Goal: Navigation & Orientation: Find specific page/section

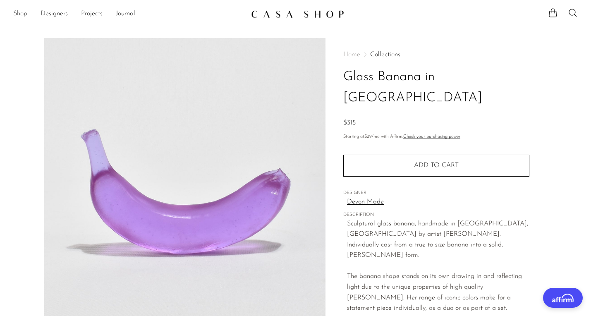
click at [22, 11] on link "Shop" at bounding box center [20, 14] width 14 height 11
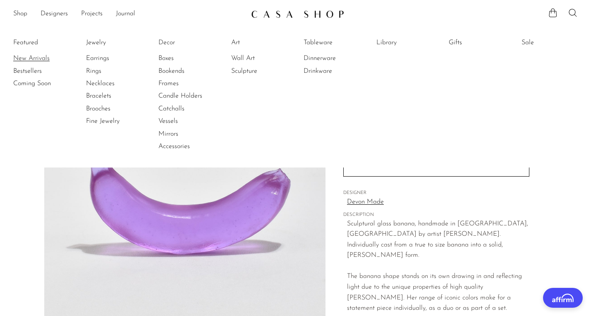
click at [22, 59] on link "New Arrivals" at bounding box center [44, 58] width 62 height 9
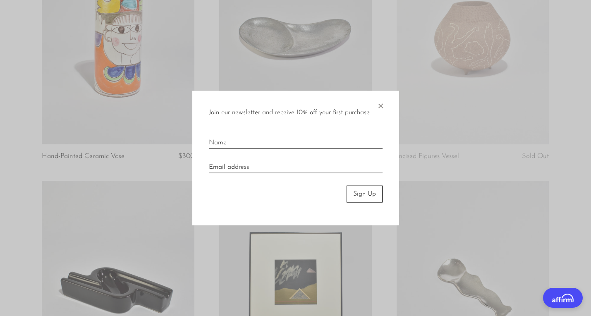
scroll to position [1397, 0]
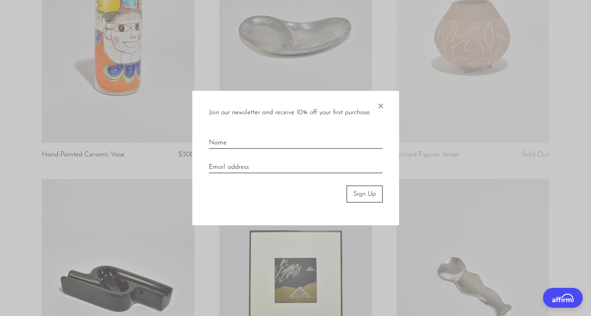
click at [376, 104] on span "×" at bounding box center [380, 104] width 8 height 26
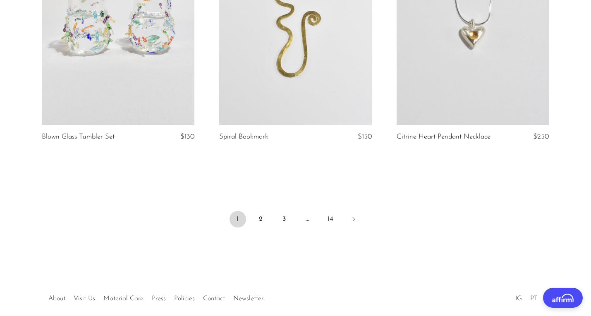
scroll to position [2961, 0]
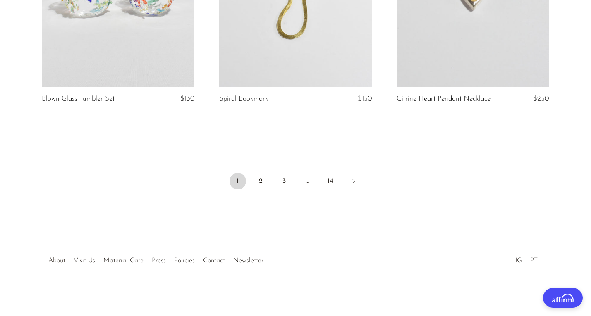
click at [52, 259] on link "About" at bounding box center [56, 260] width 17 height 7
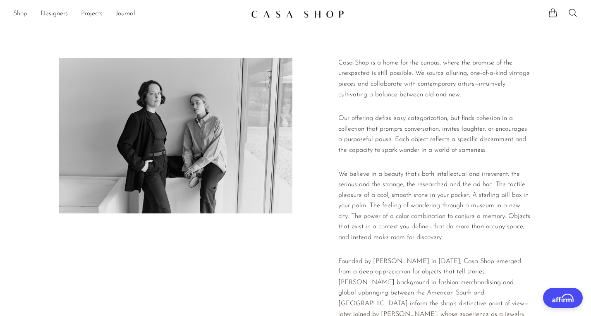
click at [18, 11] on link "Shop" at bounding box center [20, 14] width 14 height 11
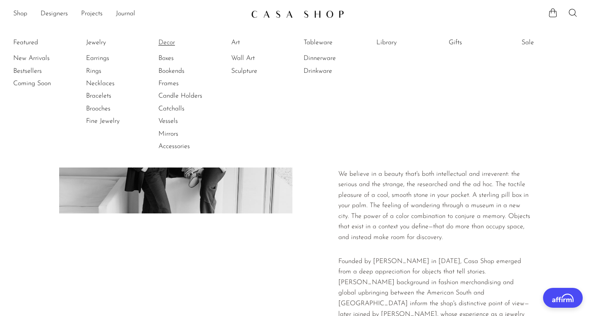
click at [171, 45] on link "Decor" at bounding box center [189, 42] width 62 height 9
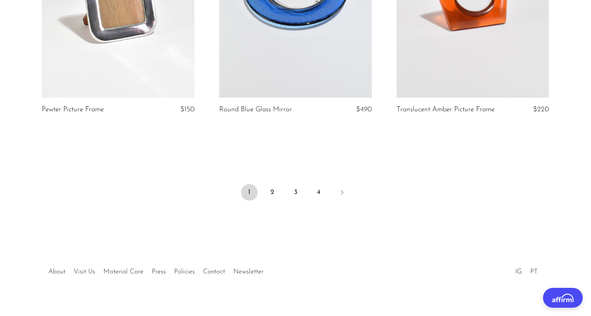
scroll to position [2976, 0]
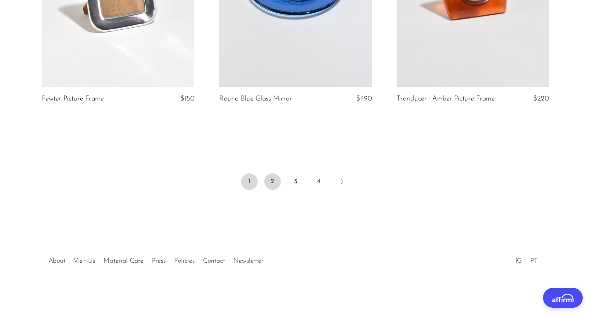
click at [276, 181] on link "2" at bounding box center [272, 181] width 17 height 17
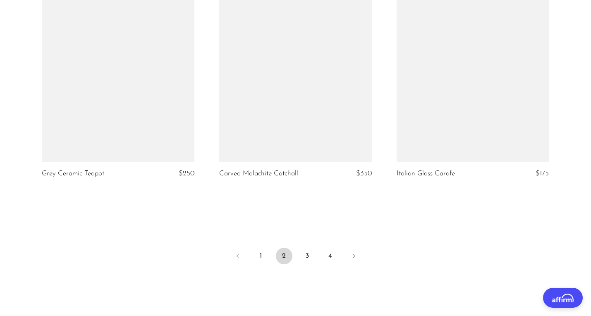
scroll to position [2957, 0]
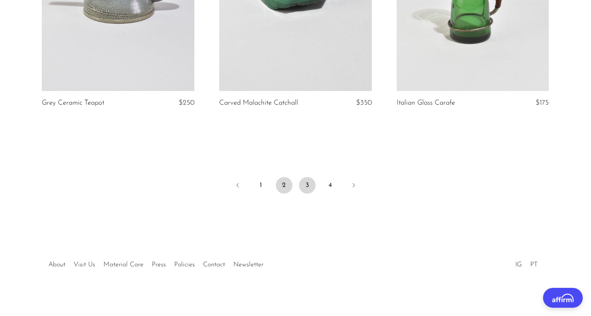
click at [308, 188] on link "3" at bounding box center [307, 185] width 17 height 17
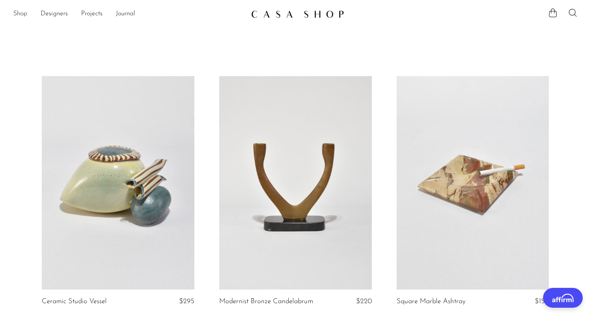
click at [19, 14] on link "Shop" at bounding box center [20, 14] width 14 height 11
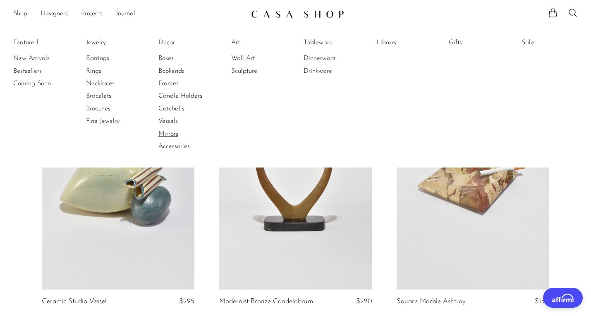
click at [173, 135] on link "Mirrors" at bounding box center [189, 133] width 62 height 9
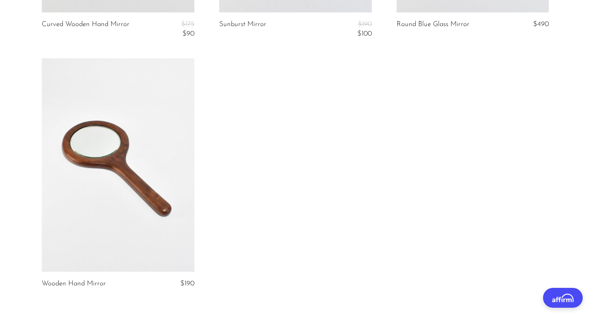
scroll to position [582, 0]
